Goal: Task Accomplishment & Management: Manage account settings

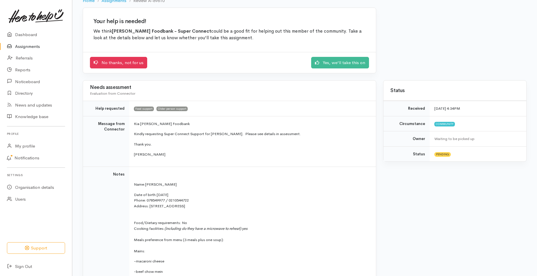
scroll to position [35, 0]
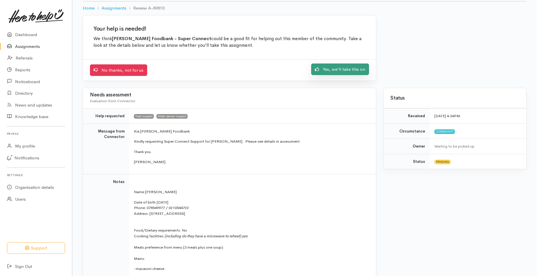
click at [258, 70] on link "Yes, we'll take this on" at bounding box center [340, 70] width 58 height 12
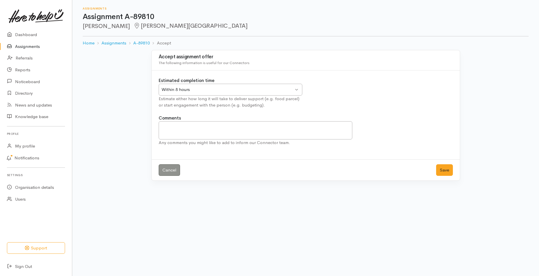
click at [297, 89] on div "Within 8 hours Within 8 hours" at bounding box center [231, 90] width 144 height 12
click at [230, 127] on textarea "Comments" at bounding box center [256, 130] width 194 height 18
type textarea "1st pack will be delivered [DATE]"
click at [444, 171] on button "Save" at bounding box center [444, 170] width 17 height 12
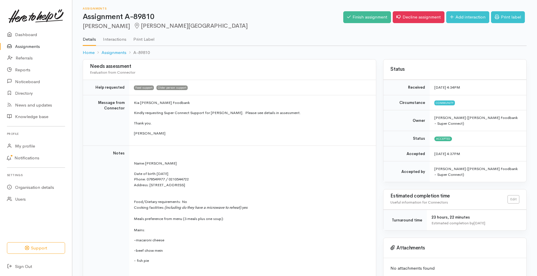
click at [234, 179] on p "Date of birth: [DEMOGRAPHIC_DATA] Phone:   [PHONE_NUMBER] / 0210544722" at bounding box center [251, 176] width 235 height 11
